Goal: Use online tool/utility: Utilize a website feature to perform a specific function

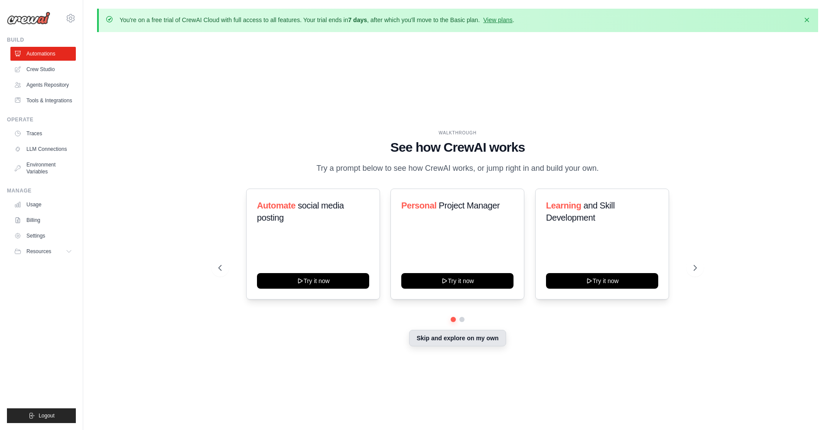
click at [436, 340] on button "Skip and explore on my own" at bounding box center [457, 338] width 97 height 16
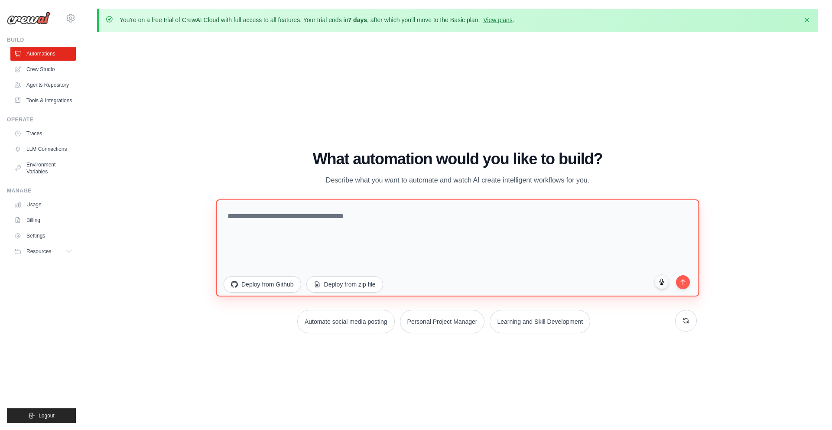
click at [393, 219] on textarea at bounding box center [457, 247] width 483 height 97
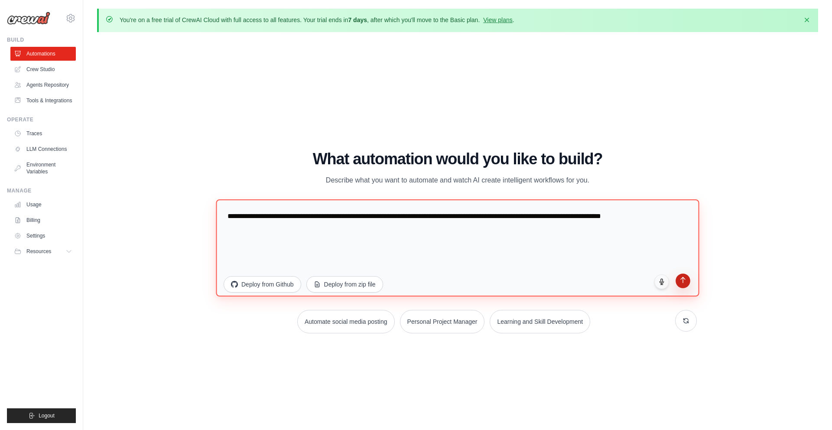
type textarea "**********"
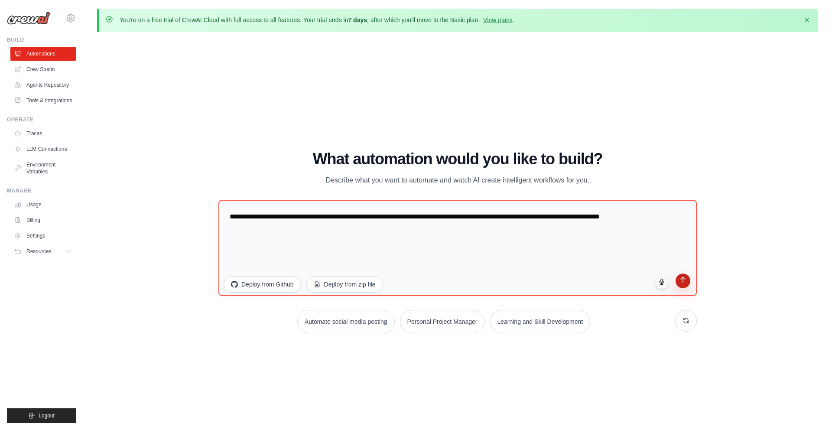
click at [681, 276] on icon "submit" at bounding box center [683, 279] width 7 height 7
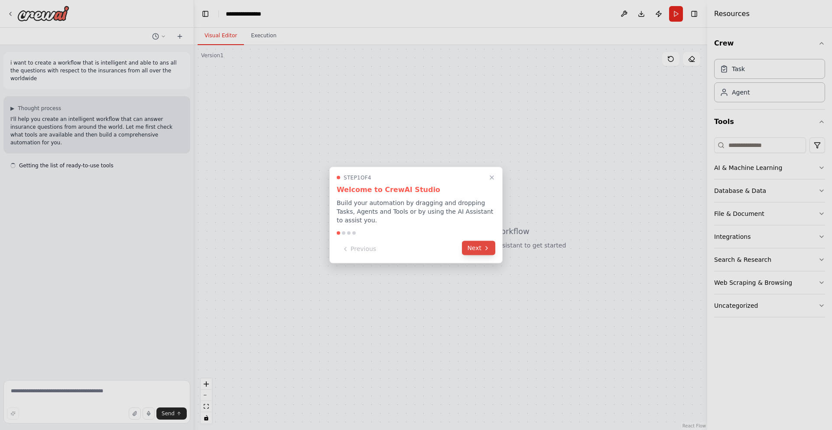
click at [480, 246] on button "Next" at bounding box center [478, 248] width 33 height 14
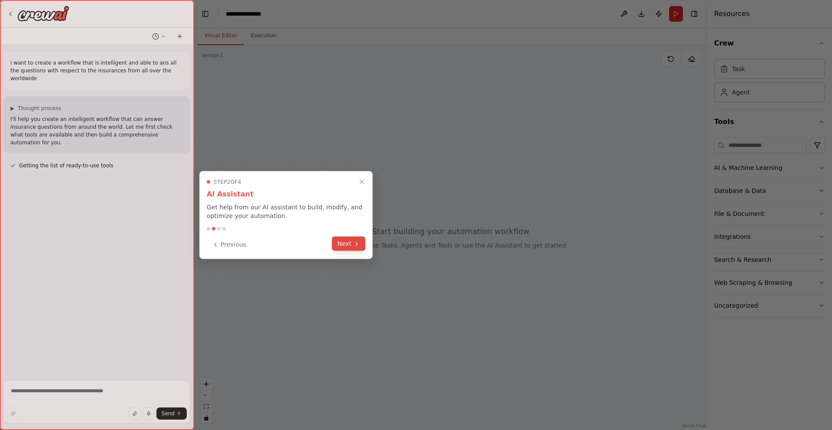
click at [355, 241] on icon at bounding box center [356, 243] width 7 height 7
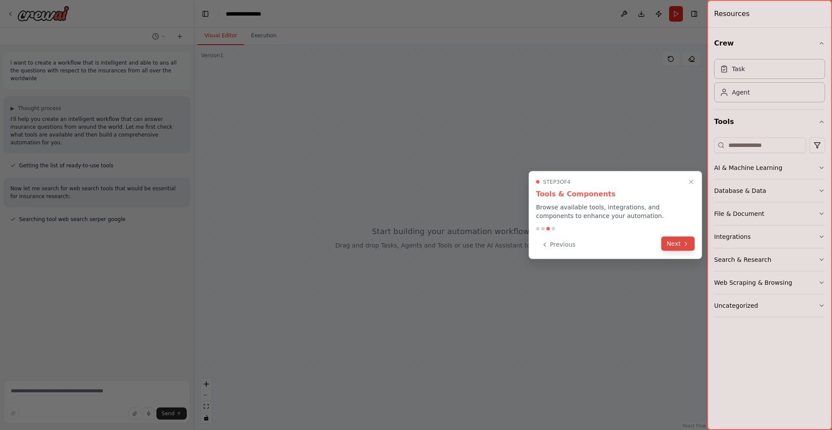
click at [670, 241] on button "Next" at bounding box center [677, 244] width 33 height 14
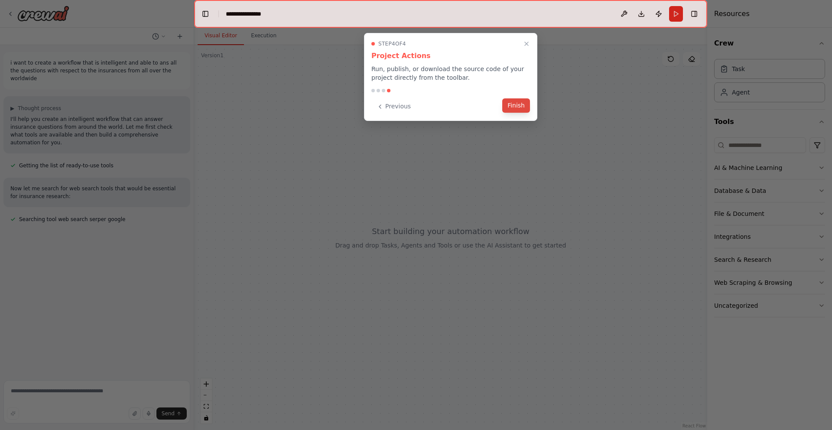
click at [514, 104] on button "Finish" at bounding box center [516, 105] width 28 height 14
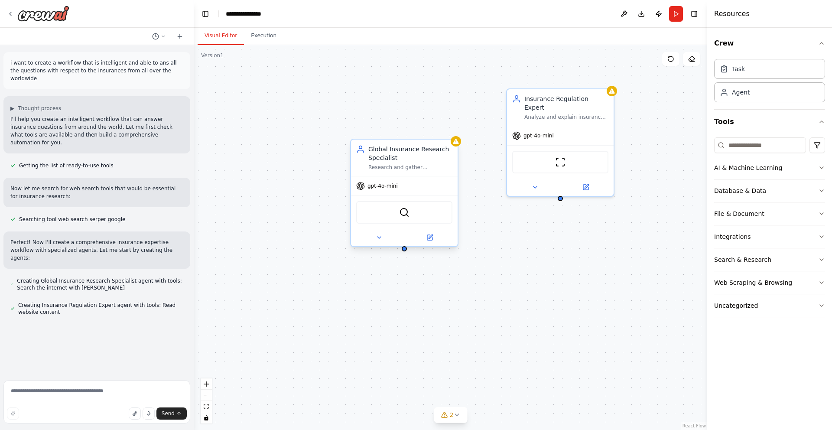
drag, startPoint x: 439, startPoint y: 108, endPoint x: 425, endPoint y: 133, distance: 28.3
click at [425, 145] on div "Global Insurance Research Specialist" at bounding box center [410, 153] width 84 height 17
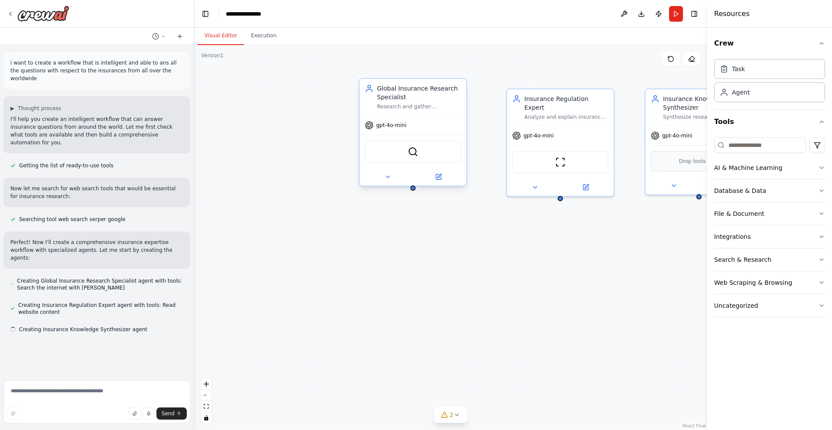
drag, startPoint x: 425, startPoint y: 133, endPoint x: 429, endPoint y: 99, distance: 34.5
click at [429, 99] on div "Global Insurance Research Specialist" at bounding box center [419, 92] width 84 height 17
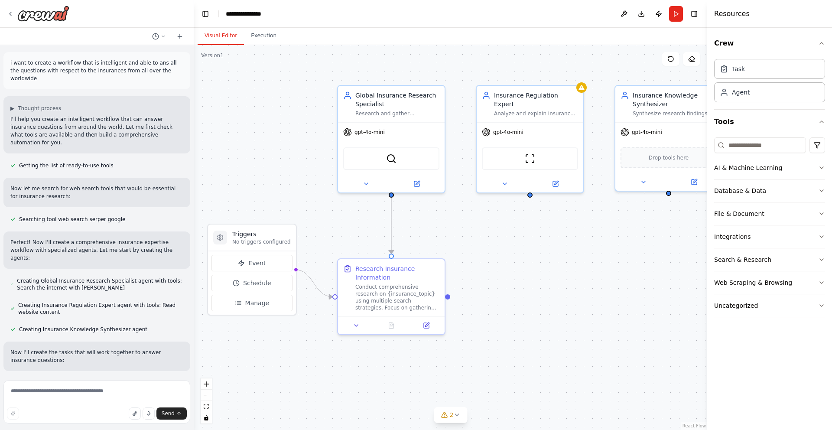
drag, startPoint x: 515, startPoint y: 289, endPoint x: 485, endPoint y: 285, distance: 31.0
click at [485, 285] on div ".deletable-edge-delete-btn { width: 20px; height: 20px; border: 0px solid #ffff…" at bounding box center [450, 237] width 513 height 385
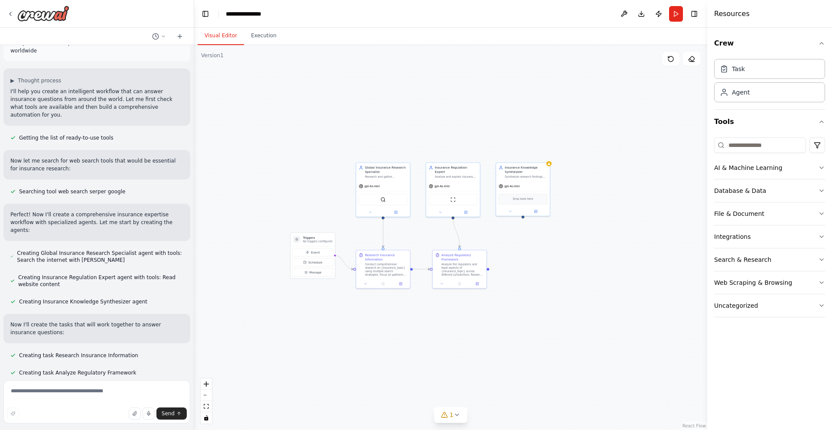
scroll to position [29, 0]
drag, startPoint x: 618, startPoint y: 287, endPoint x: 562, endPoint y: 261, distance: 61.8
click at [563, 261] on div ".deletable-edge-delete-btn { width: 20px; height: 20px; border: 0px solid #ffff…" at bounding box center [450, 237] width 513 height 385
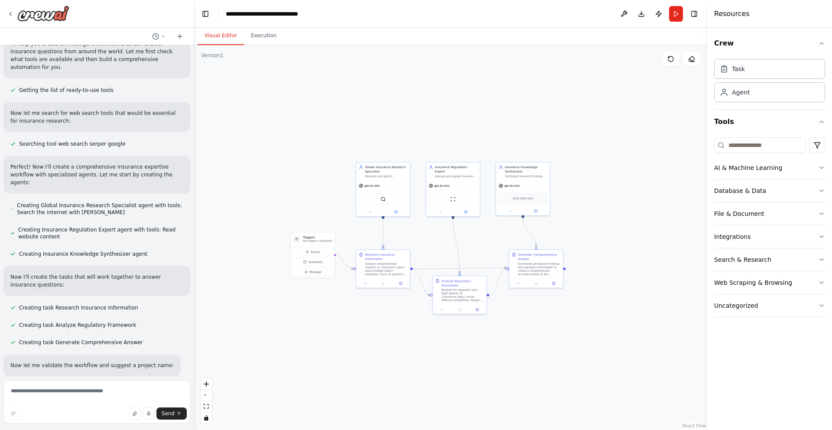
scroll to position [93, 0]
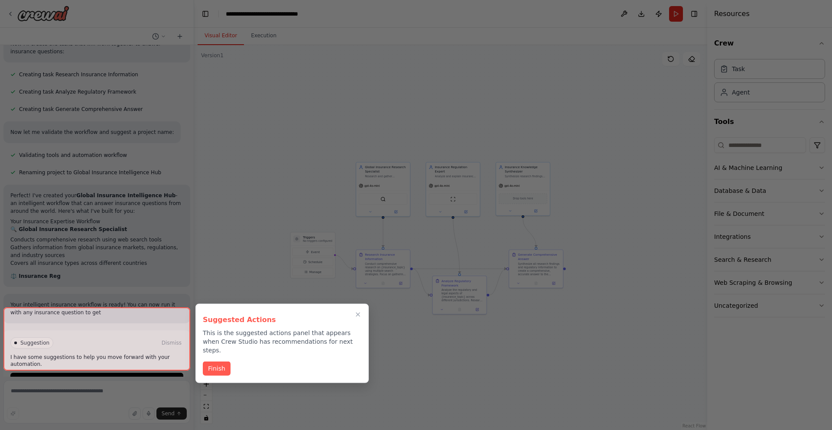
click at [136, 354] on div at bounding box center [96, 338] width 187 height 63
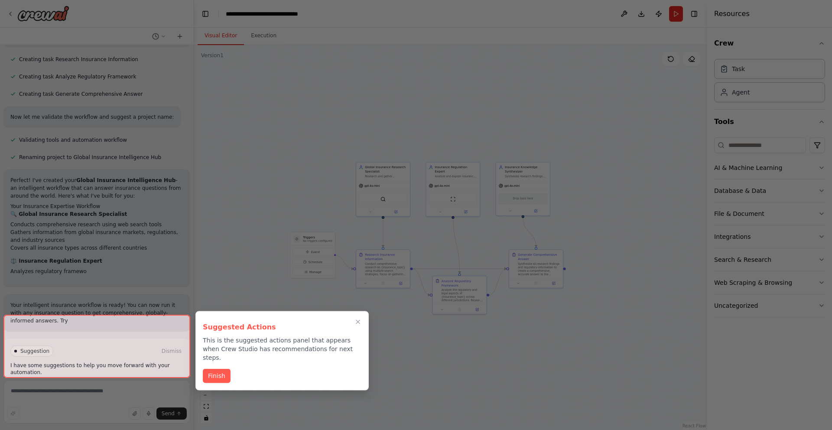
click at [136, 354] on div at bounding box center [96, 346] width 187 height 63
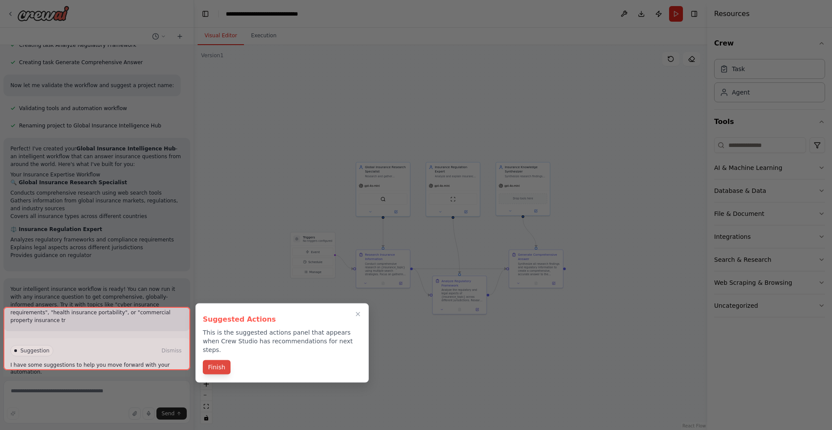
click at [221, 363] on button "Finish" at bounding box center [217, 367] width 28 height 14
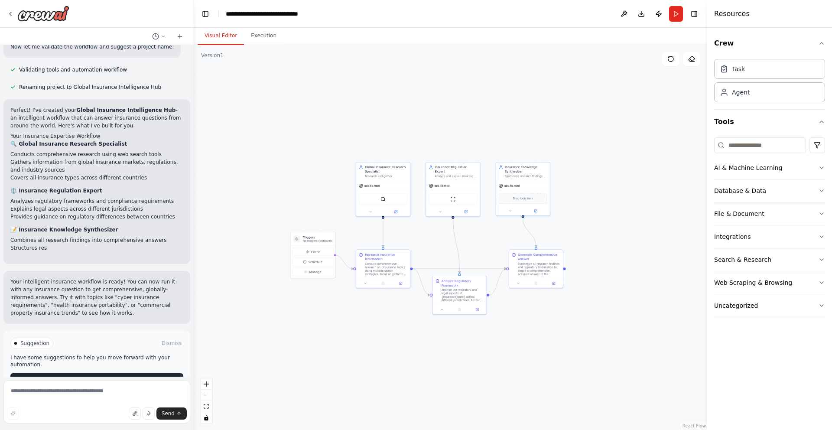
click at [124, 350] on div "Suggestion Dismiss I have some suggestions to help you move forward with your a…" at bounding box center [96, 362] width 173 height 49
click at [124, 350] on div "Suggestion Dismiss I have some suggestions to help you move forward with your a…" at bounding box center [96, 361] width 173 height 49
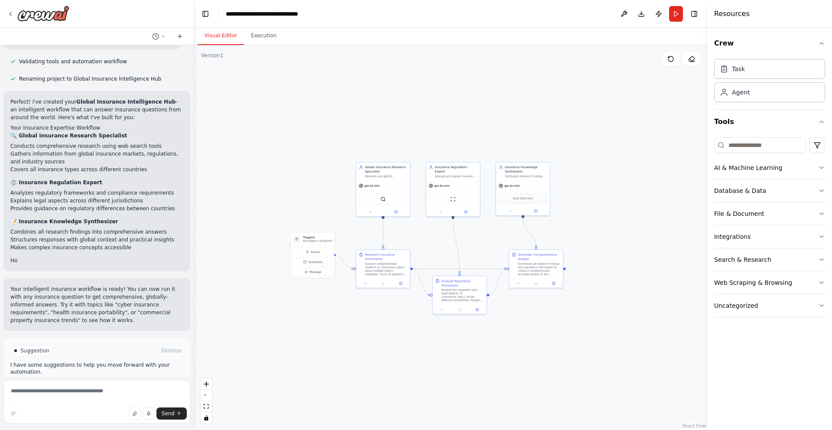
click at [125, 350] on div "Suggestion Dismiss I have some suggestions to help you move forward with your a…" at bounding box center [96, 369] width 173 height 49
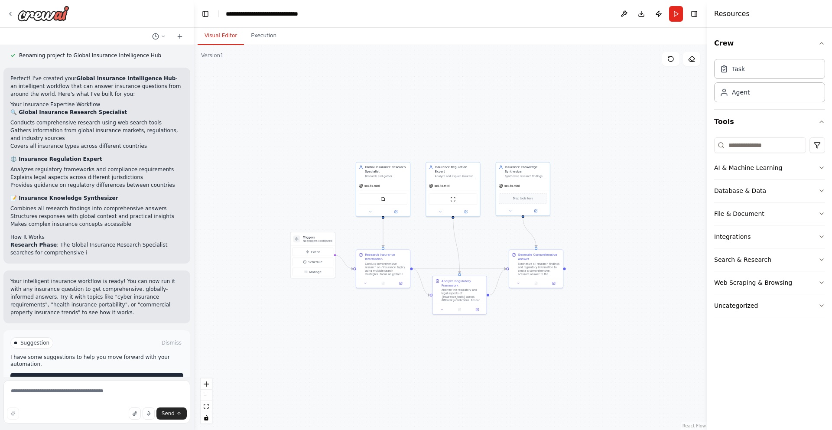
click at [127, 373] on button "Run Automation" at bounding box center [96, 380] width 173 height 14
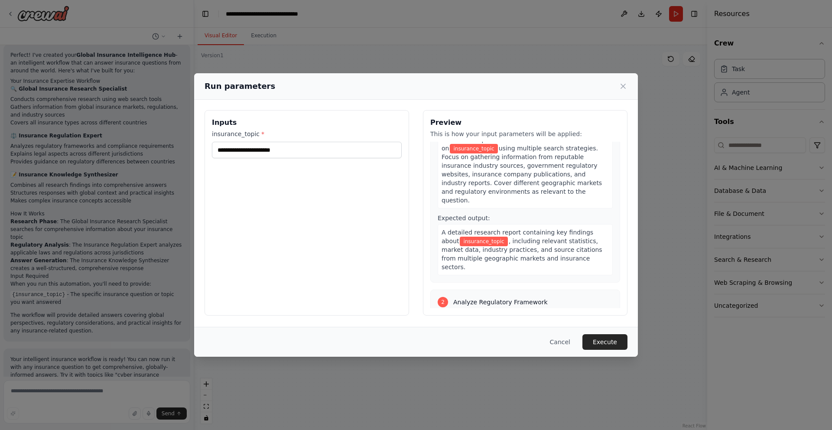
scroll to position [56, 0]
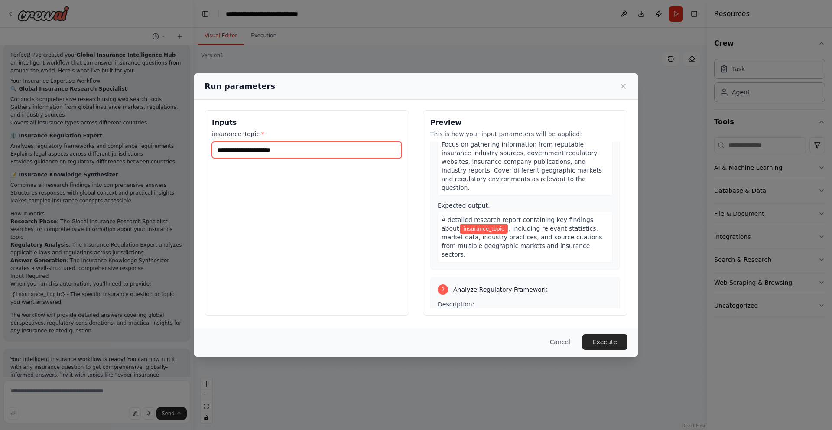
click at [312, 150] on input "insurance_topic *" at bounding box center [307, 150] width 190 height 16
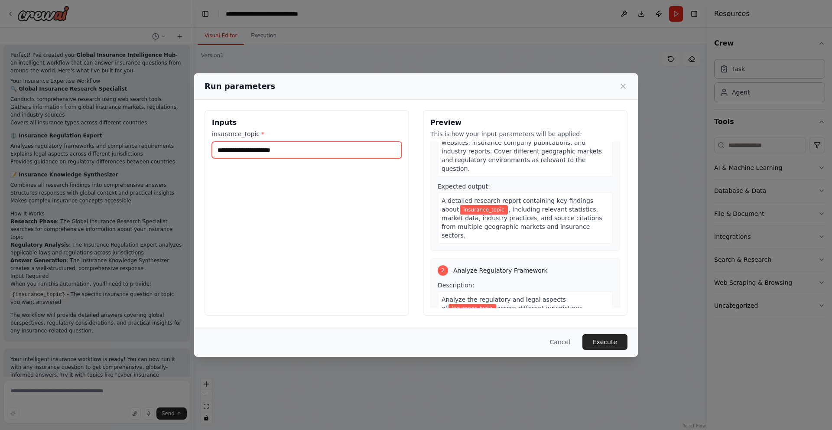
scroll to position [60, 0]
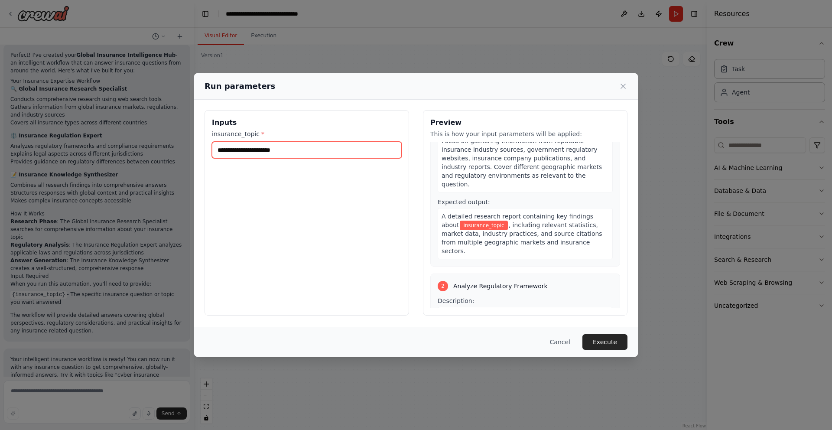
click at [314, 151] on input "insurance_topic *" at bounding box center [307, 150] width 190 height 16
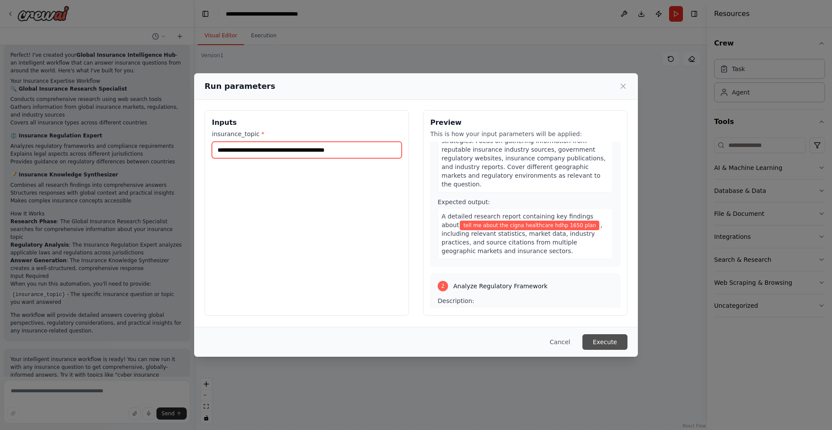
type input "**********"
click at [611, 340] on button "Execute" at bounding box center [604, 342] width 45 height 16
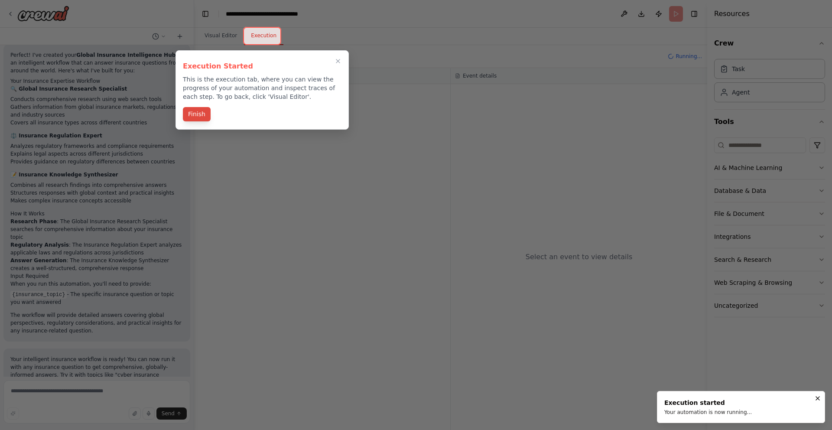
click at [200, 111] on button "Finish" at bounding box center [197, 114] width 28 height 14
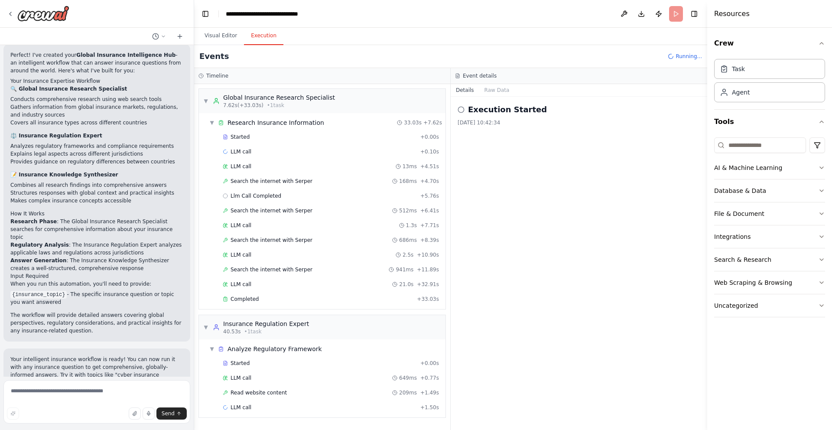
scroll to position [12, 0]
